Goal: Check status: Check status

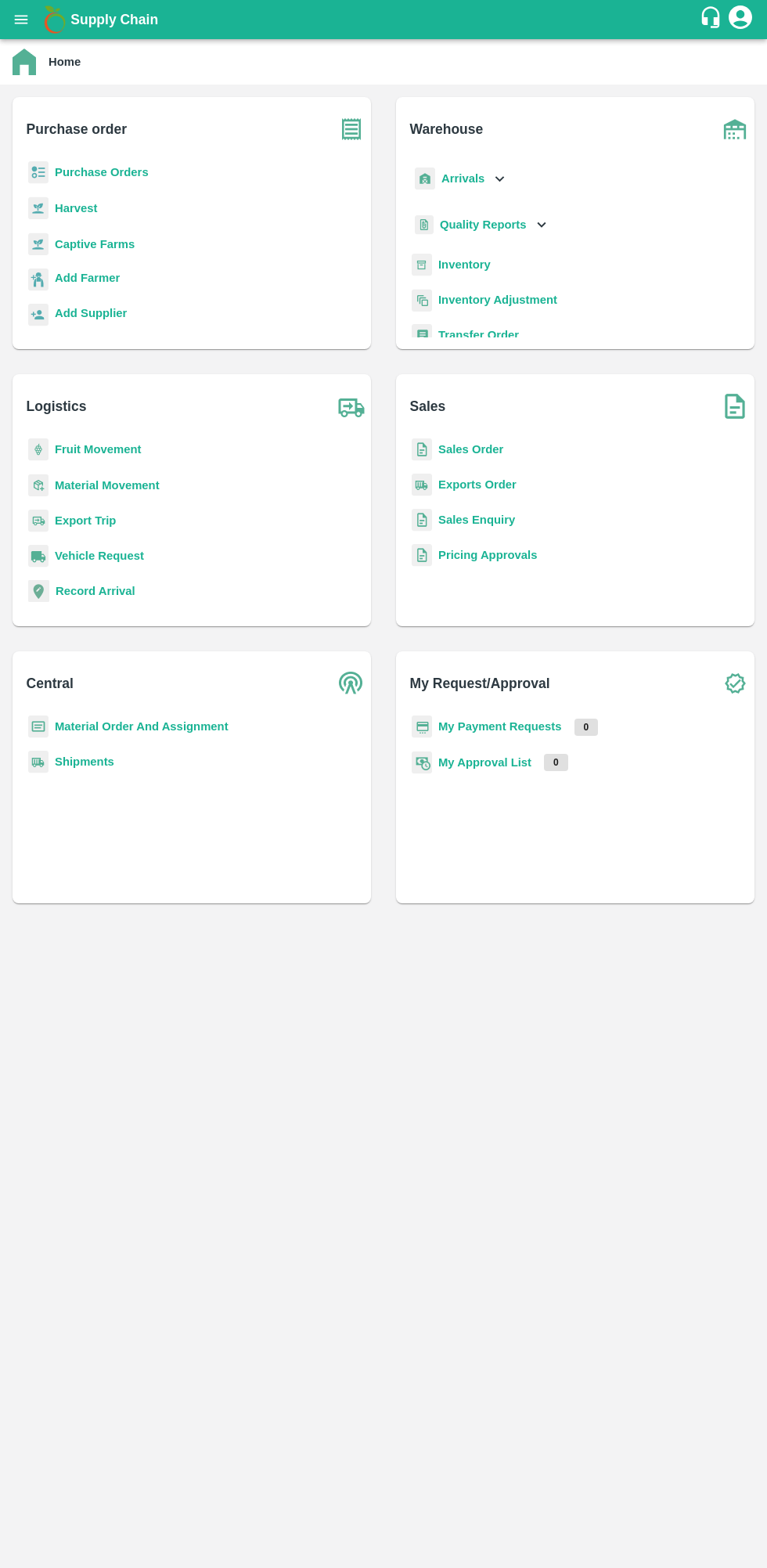
click at [491, 727] on b "My Payment Requests" at bounding box center [500, 727] width 124 height 12
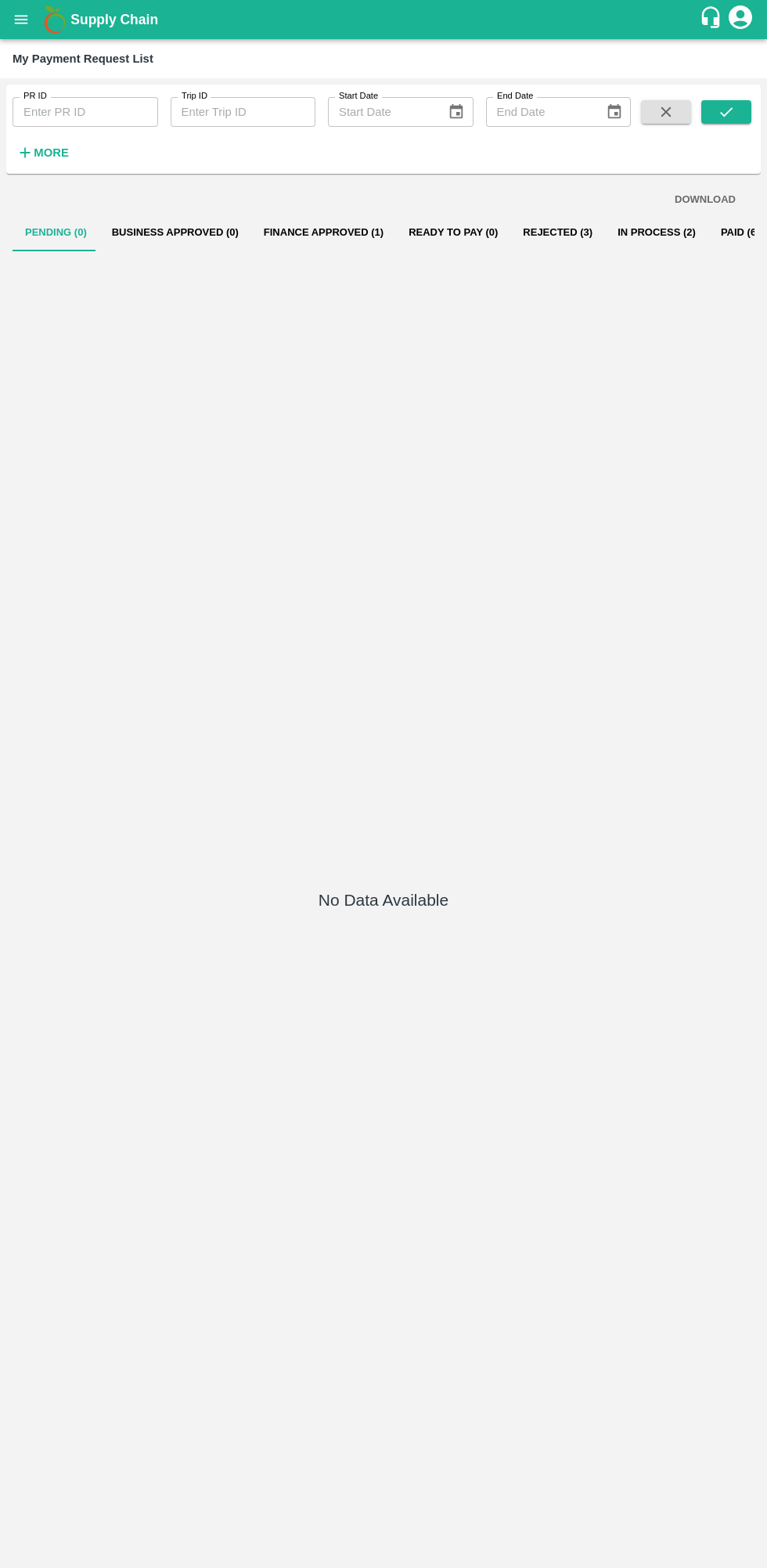
click at [537, 223] on button "Rejected (3)" at bounding box center [558, 232] width 94 height 37
click at [628, 250] on button "In Process (2)" at bounding box center [657, 232] width 103 height 37
